Goal: Task Accomplishment & Management: Use online tool/utility

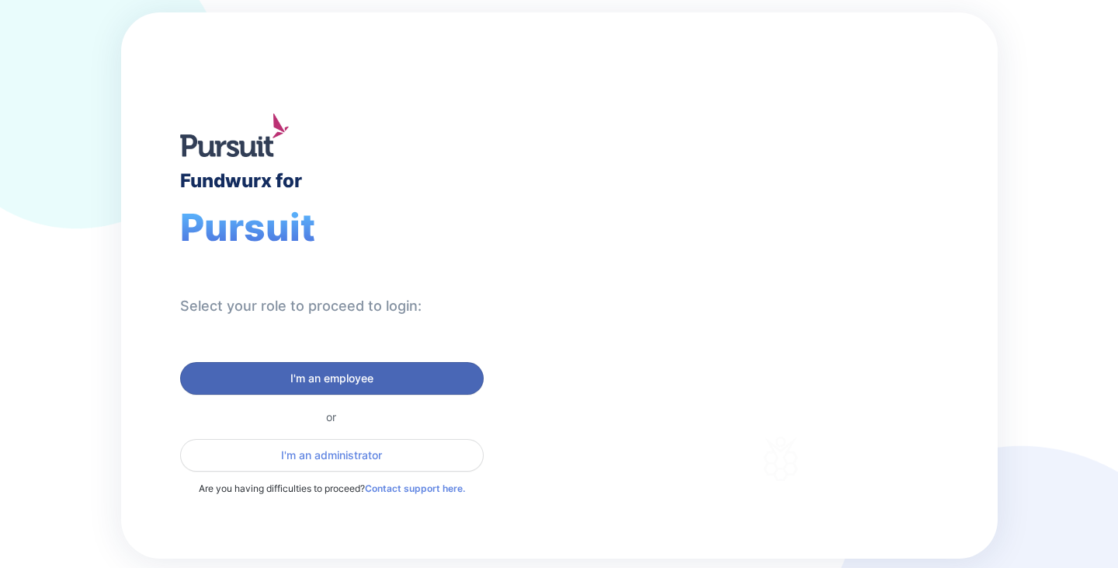
click at [370, 373] on span "I'm an employee" at bounding box center [331, 378] width 83 height 16
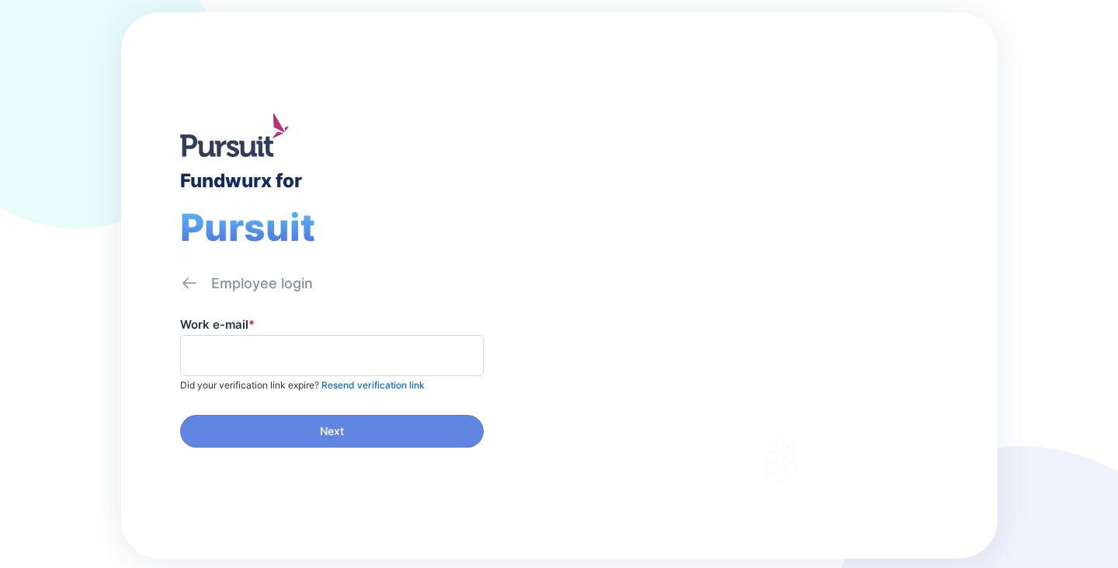
click at [370, 373] on span at bounding box center [332, 355] width 304 height 41
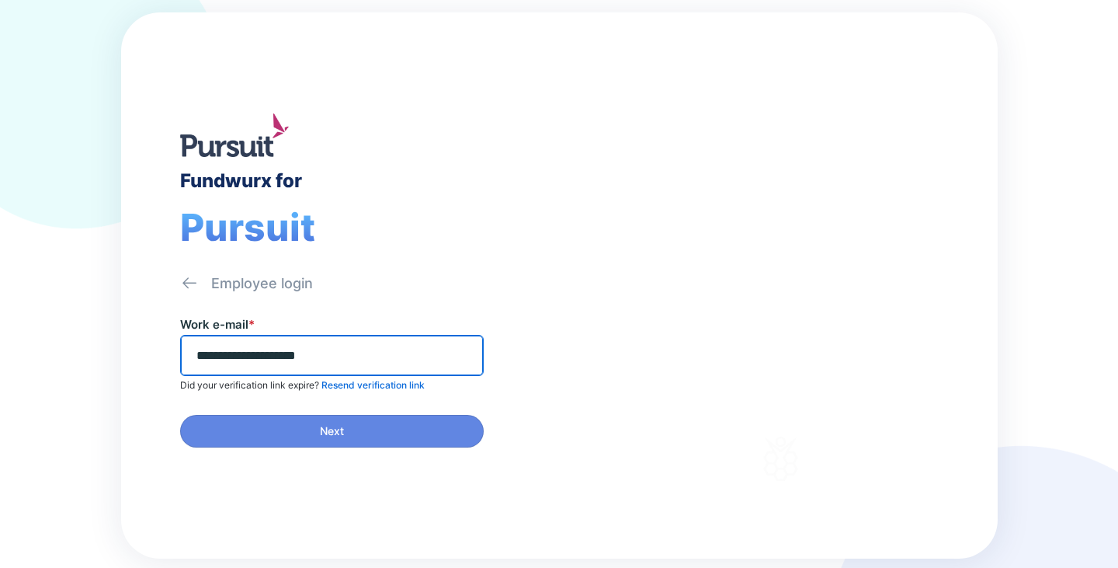
type input "**********"
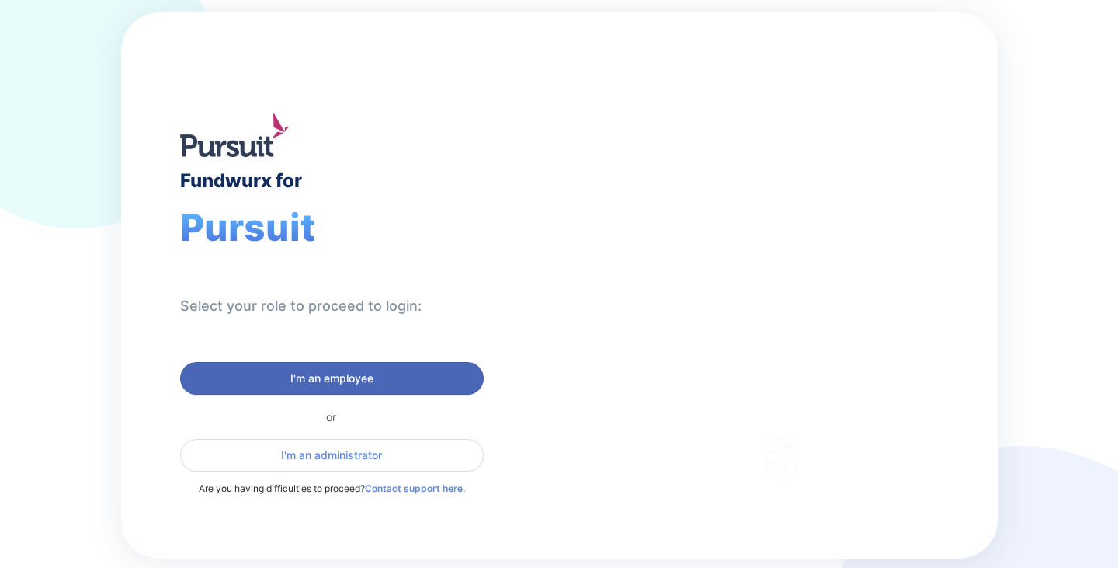
click at [325, 388] on button "I'm an employee" at bounding box center [332, 378] width 304 height 33
